Goal: Information Seeking & Learning: Find specific fact

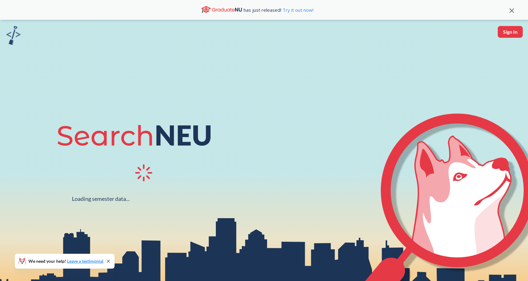
click at [514, 32] on button "Sign In" at bounding box center [510, 32] width 25 height 12
click at [515, 12] on div "has just released! Try it out now!" at bounding box center [264, 10] width 528 height 20
click at [514, 10] on icon at bounding box center [512, 10] width 5 height 5
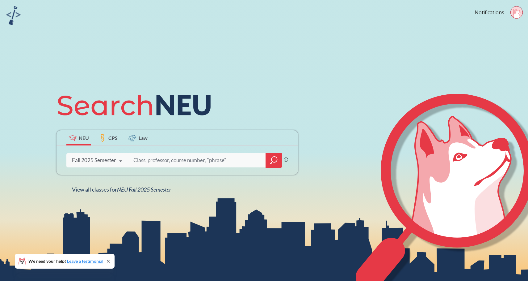
click at [516, 12] on icon at bounding box center [515, 13] width 5 height 9
click at [342, 45] on div "NEU CPS Law Phrase search guarantees the exact search appears in the results. E…" at bounding box center [264, 140] width 528 height 281
click at [158, 161] on input "search" at bounding box center [197, 160] width 129 height 13
type input "acct2301"
